Goal: Consume media (video, audio): Consume media (video, audio)

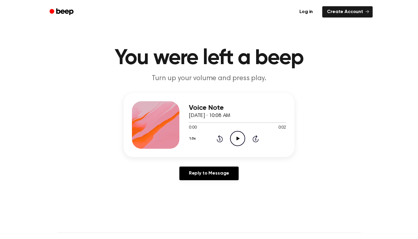
click at [235, 139] on icon "Play Audio" at bounding box center [237, 138] width 15 height 15
click at [236, 138] on icon at bounding box center [237, 138] width 3 height 4
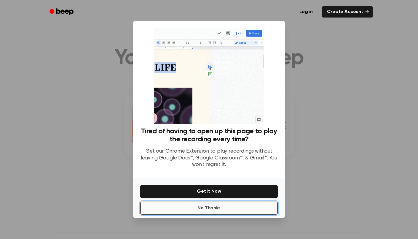
click at [270, 209] on button "No Thanks" at bounding box center [209, 207] width 138 height 13
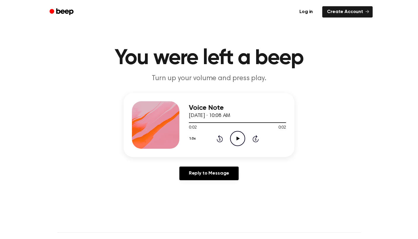
click at [238, 139] on icon at bounding box center [237, 138] width 3 height 4
click at [238, 139] on icon "Pause Audio" at bounding box center [237, 138] width 15 height 15
click at [238, 139] on icon at bounding box center [237, 138] width 3 height 4
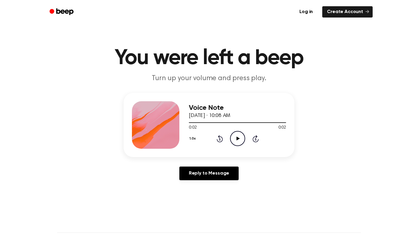
click at [238, 139] on icon at bounding box center [237, 138] width 3 height 4
click at [259, 165] on div "Voice Note [DATE] · 10:08 AM 0:02 0:02 Your browser does not support the [objec…" at bounding box center [209, 139] width 404 height 92
click at [236, 135] on icon "Pause Audio" at bounding box center [237, 138] width 15 height 15
click at [236, 140] on icon at bounding box center [237, 138] width 3 height 4
click at [221, 141] on icon at bounding box center [220, 138] width 6 height 7
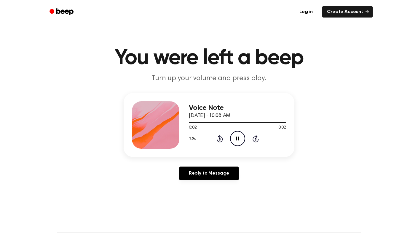
click at [231, 140] on icon "Pause Audio" at bounding box center [237, 138] width 15 height 15
click at [236, 139] on icon "Play Audio" at bounding box center [237, 138] width 15 height 15
click at [236, 139] on icon "Pause Audio" at bounding box center [237, 138] width 15 height 15
click at [238, 141] on icon "Play Audio" at bounding box center [237, 138] width 15 height 15
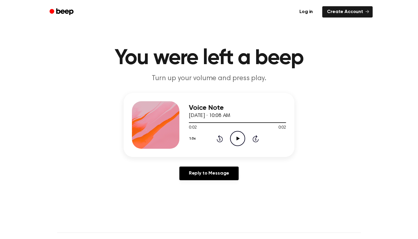
click at [268, 213] on main "You were left a beep Turn up your volume and press play. Voice Note [DATE] · 10…" at bounding box center [209, 183] width 418 height 366
click at [239, 140] on icon "Play Audio" at bounding box center [237, 138] width 15 height 15
click at [240, 140] on icon "Play Audio" at bounding box center [237, 138] width 15 height 15
click at [238, 138] on icon at bounding box center [237, 138] width 3 height 4
